Goal: Transaction & Acquisition: Subscribe to service/newsletter

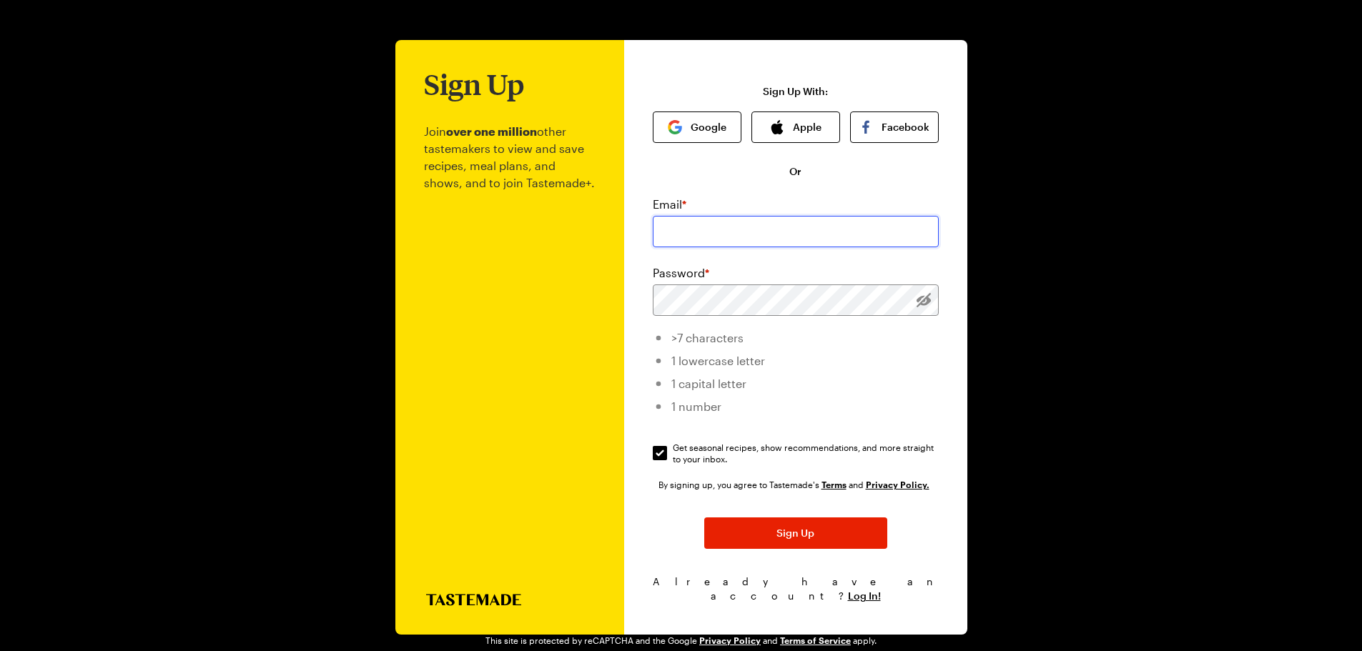
click at [786, 235] on input "email" at bounding box center [796, 231] width 286 height 31
type input "[EMAIL_ADDRESS][DOMAIN_NAME]"
click at [659, 451] on input "Get seasonal recipes, show recommendations, and more straight to your inbox. Ge…" at bounding box center [660, 453] width 14 height 14
checkbox input "false"
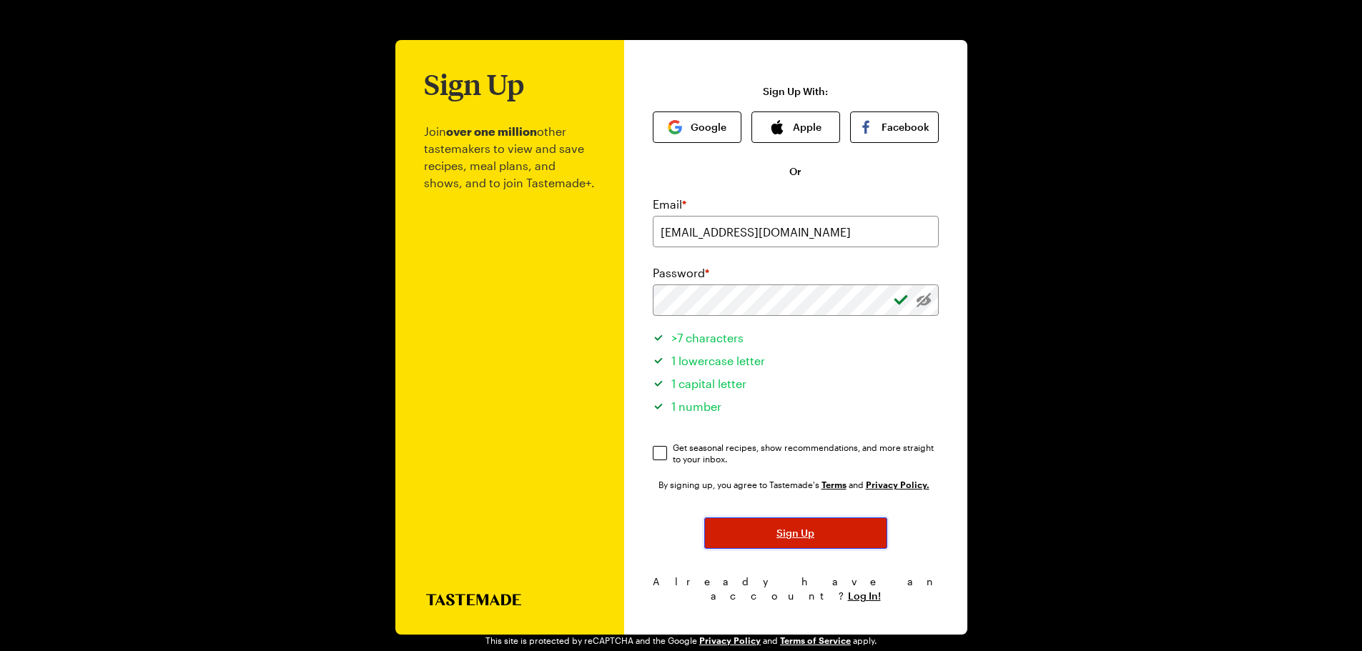
click at [765, 528] on button "Sign Up" at bounding box center [795, 533] width 183 height 31
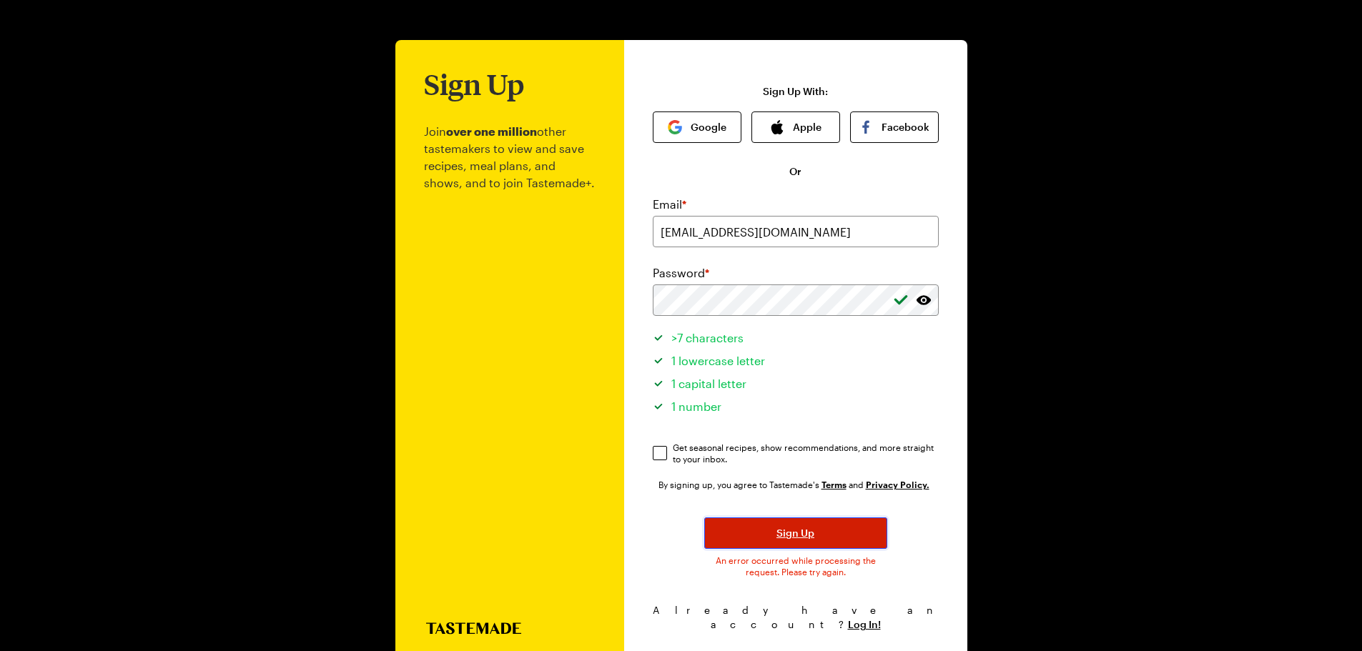
click at [800, 530] on span "Sign Up" at bounding box center [796, 533] width 38 height 14
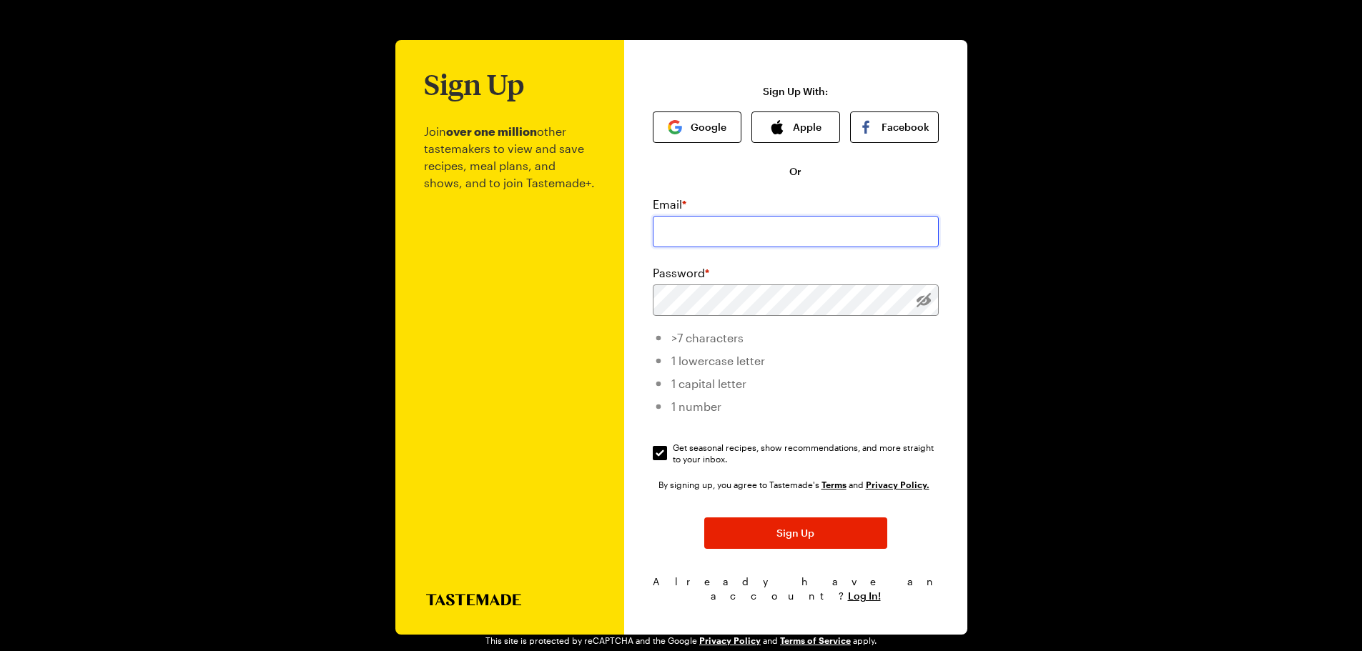
click at [705, 220] on input "email" at bounding box center [796, 231] width 286 height 31
type input "[EMAIL_ADDRESS][DOMAIN_NAME]"
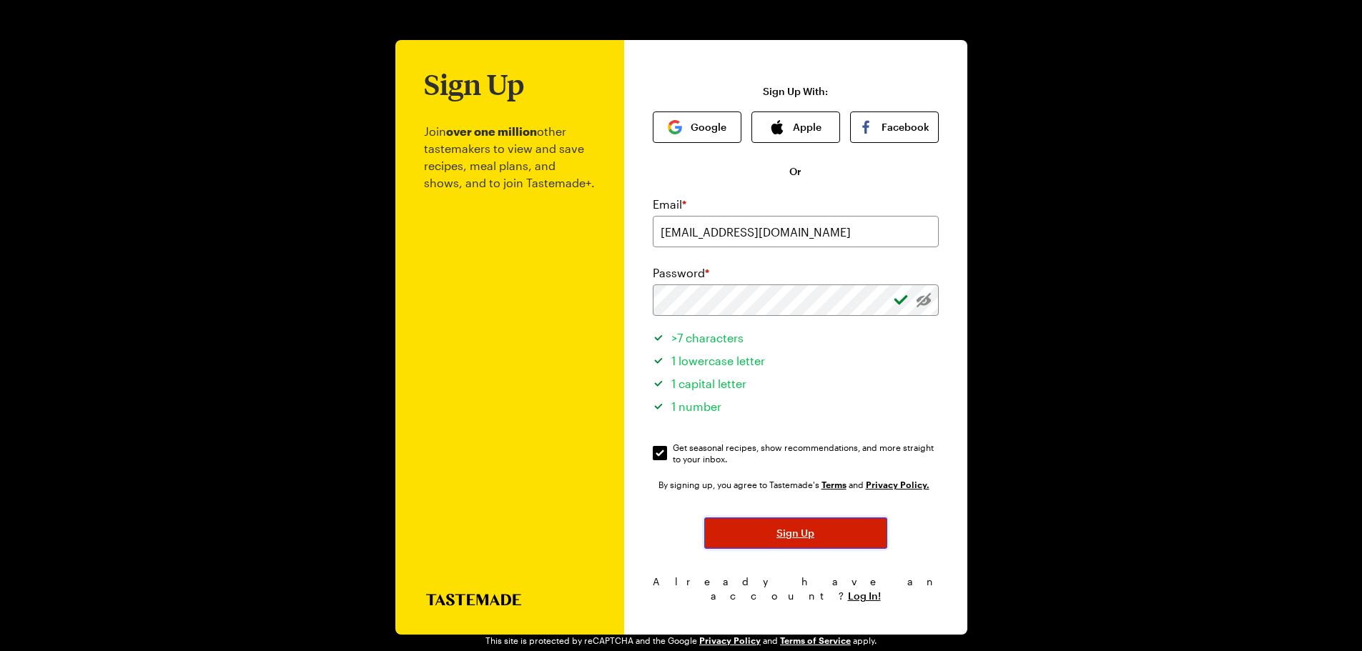
click at [821, 544] on button "Sign Up" at bounding box center [795, 533] width 183 height 31
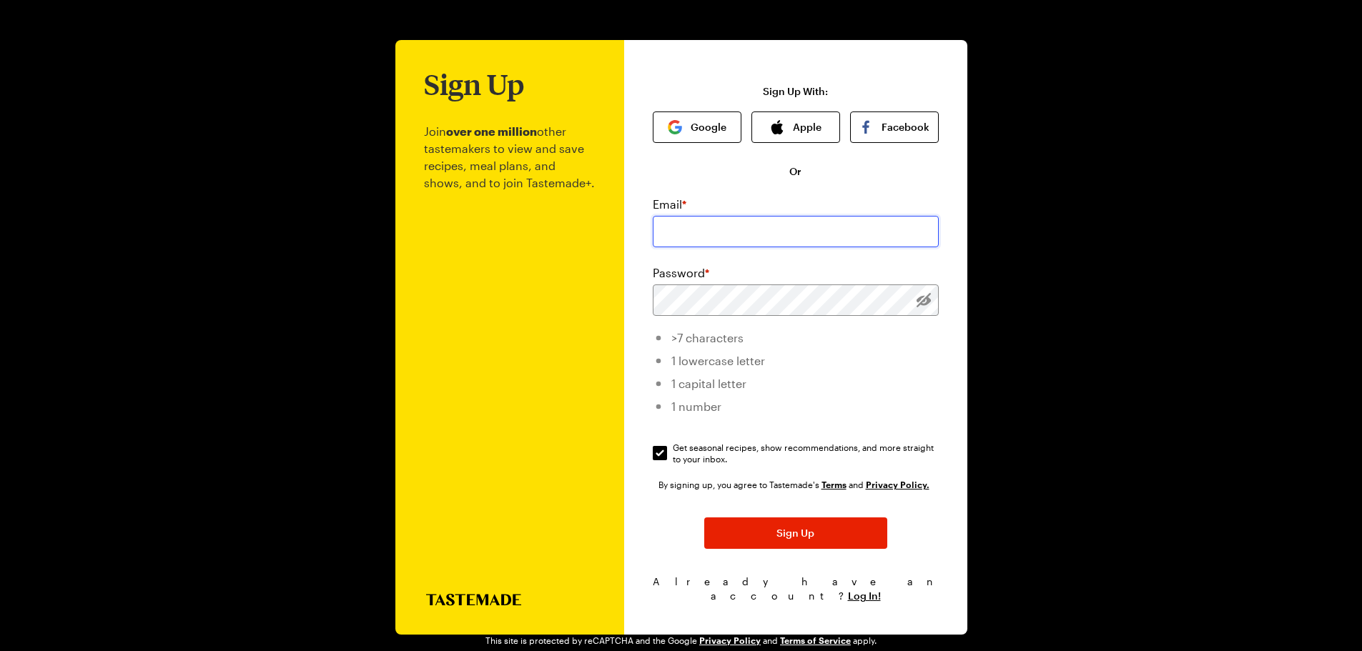
click at [701, 232] on input "email" at bounding box center [796, 231] width 286 height 31
type input "[EMAIL_ADDRESS][DOMAIN_NAME]"
click at [704, 518] on button "Sign Up" at bounding box center [795, 533] width 183 height 31
click at [732, 227] on input "email" at bounding box center [796, 231] width 286 height 31
type input "[EMAIL_ADDRESS][DOMAIN_NAME]"
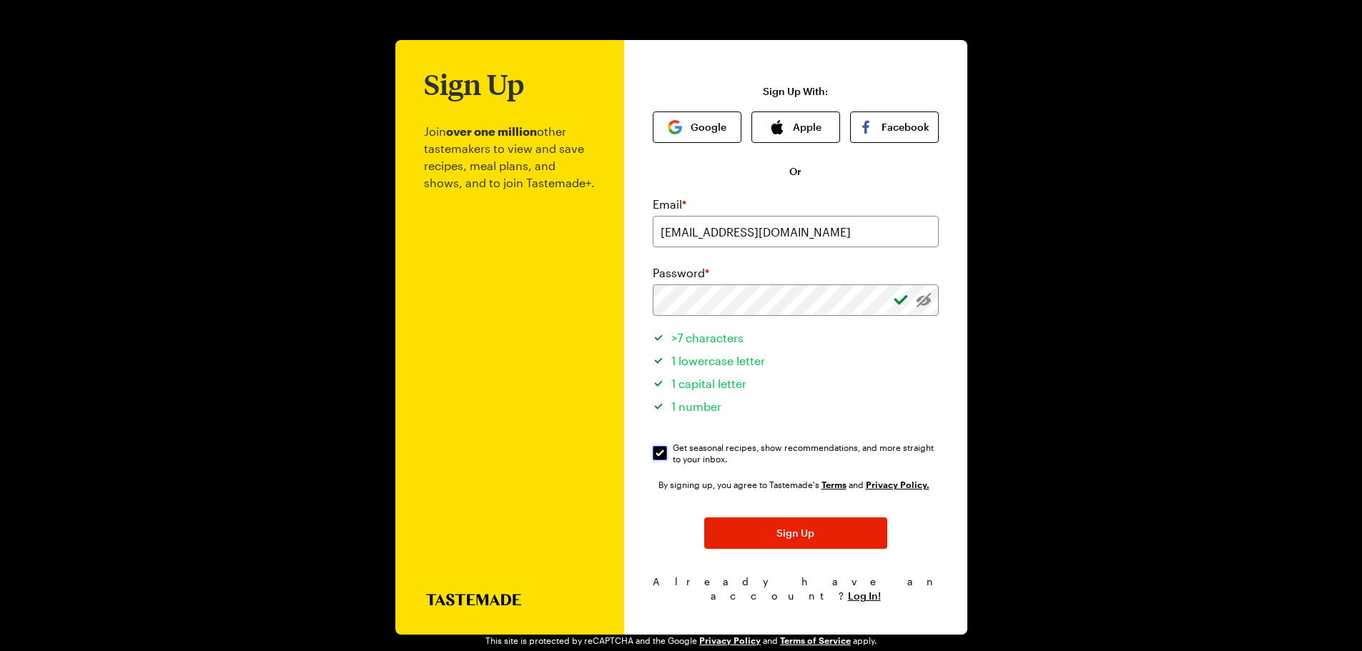
click at [664, 458] on input "Get seasonal recipes, show recommendations, and more straight to your inbox. Ge…" at bounding box center [660, 453] width 14 height 14
checkbox input "false"
click at [778, 533] on span "Sign Up" at bounding box center [796, 533] width 38 height 14
